Goal: Navigation & Orientation: Find specific page/section

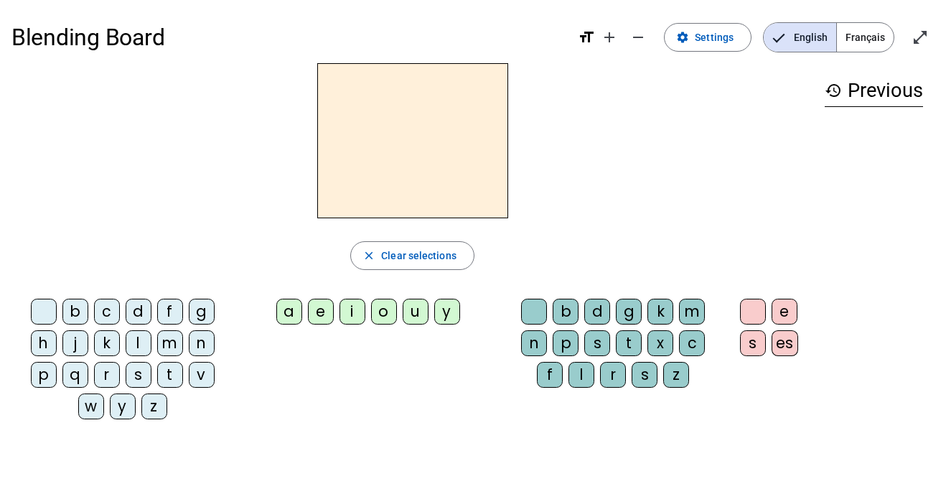
click at [865, 35] on span "Français" at bounding box center [865, 37] width 57 height 29
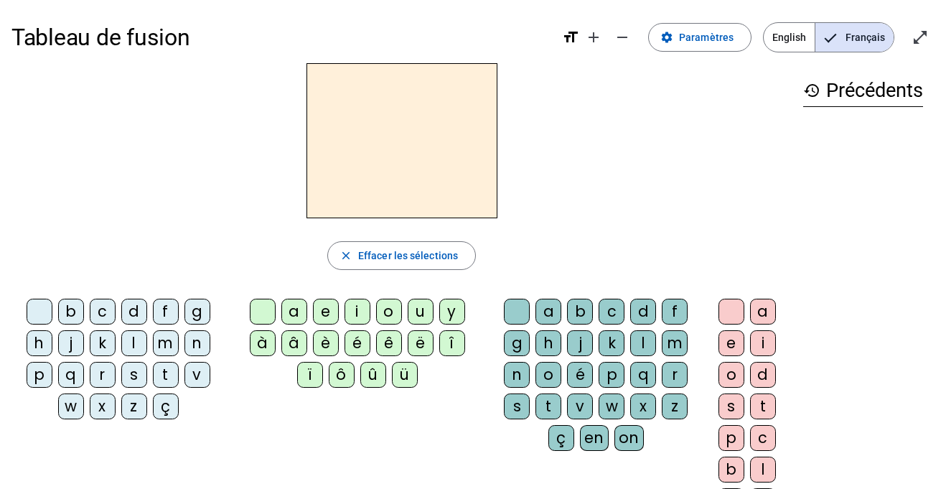
click at [816, 93] on mat-icon "history" at bounding box center [812, 90] width 17 height 17
